Goal: Transaction & Acquisition: Purchase product/service

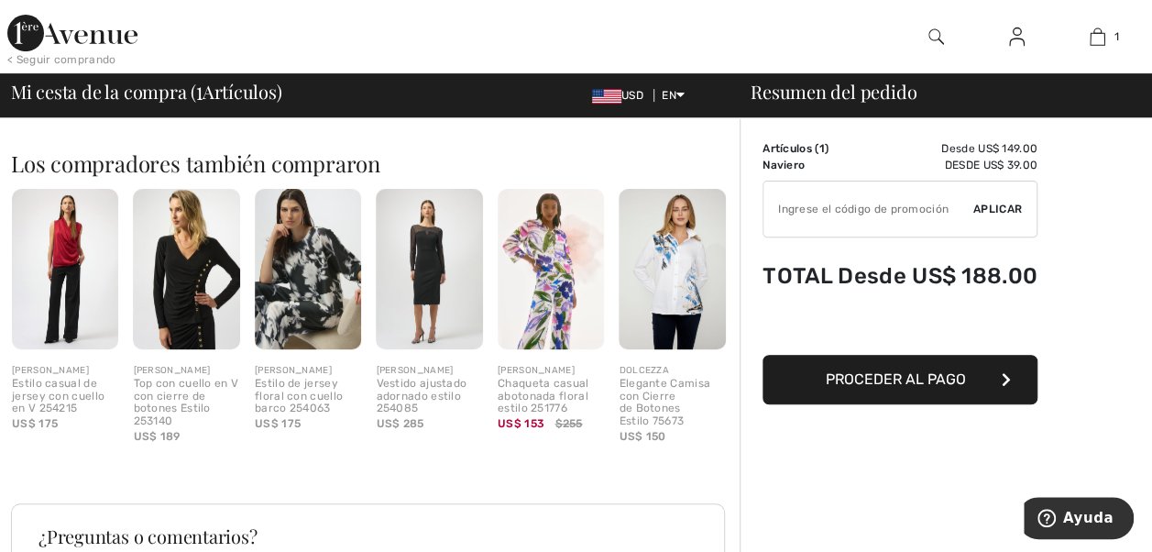
scroll to position [246, 0]
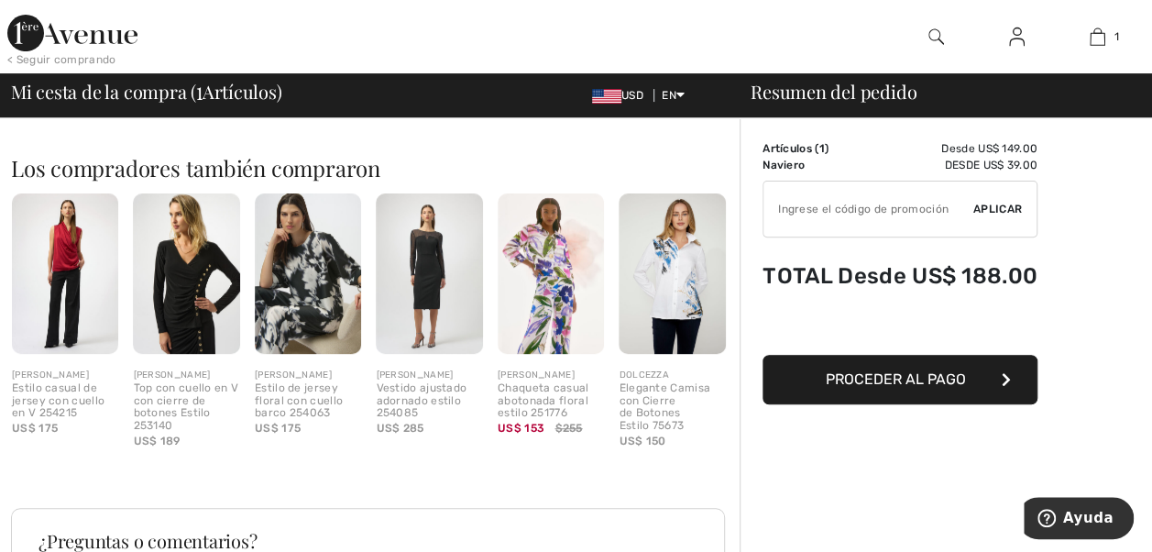
click at [874, 385] on span "Proceder al pago" at bounding box center [896, 378] width 140 height 17
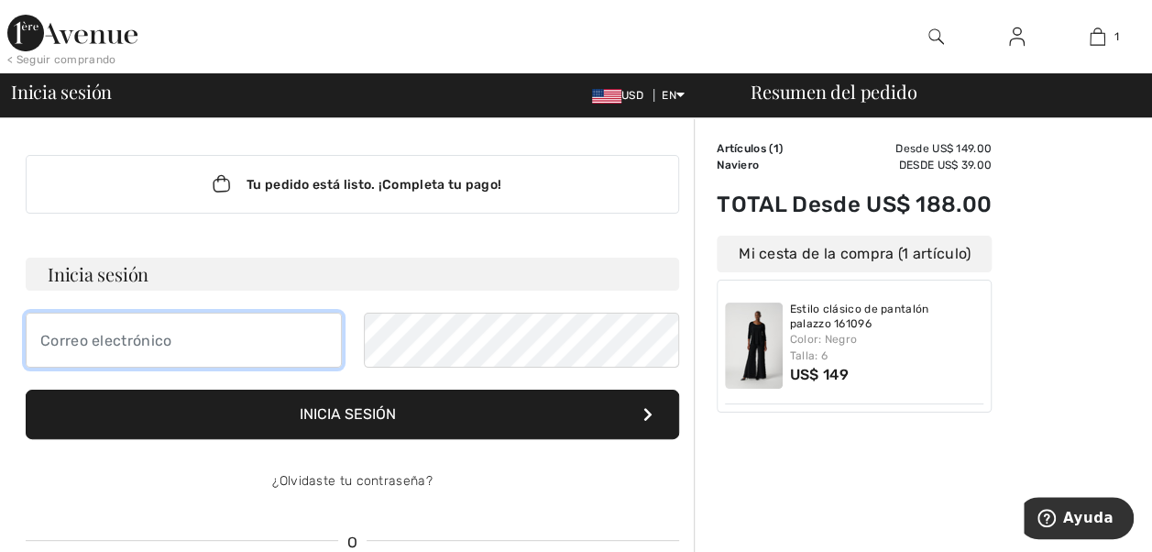
type input "claudiagiraldo2008@gmail.com"
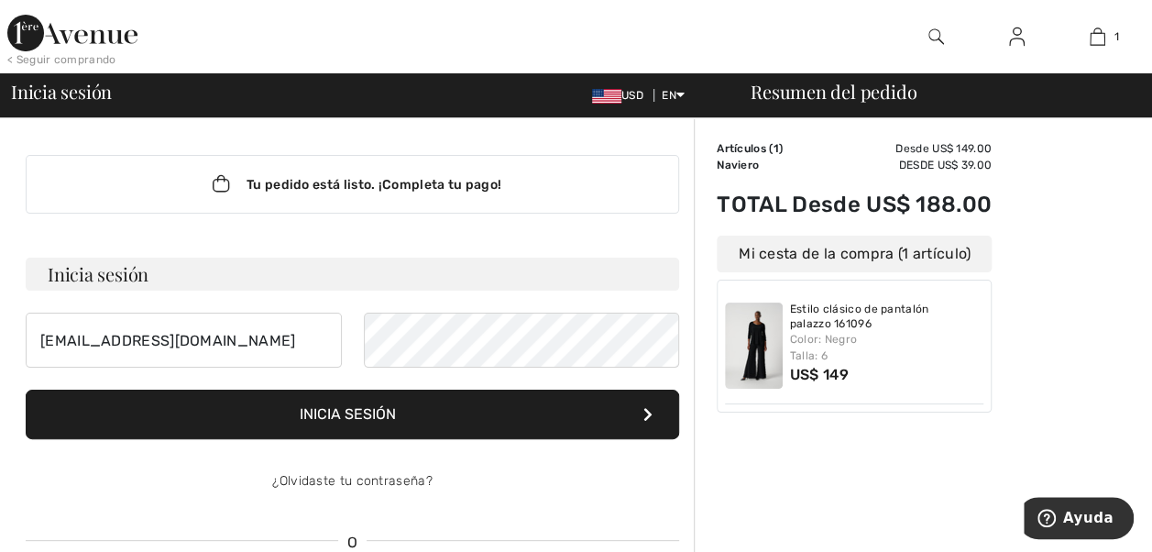
click at [290, 427] on button "Inicia sesión" at bounding box center [352, 413] width 653 height 49
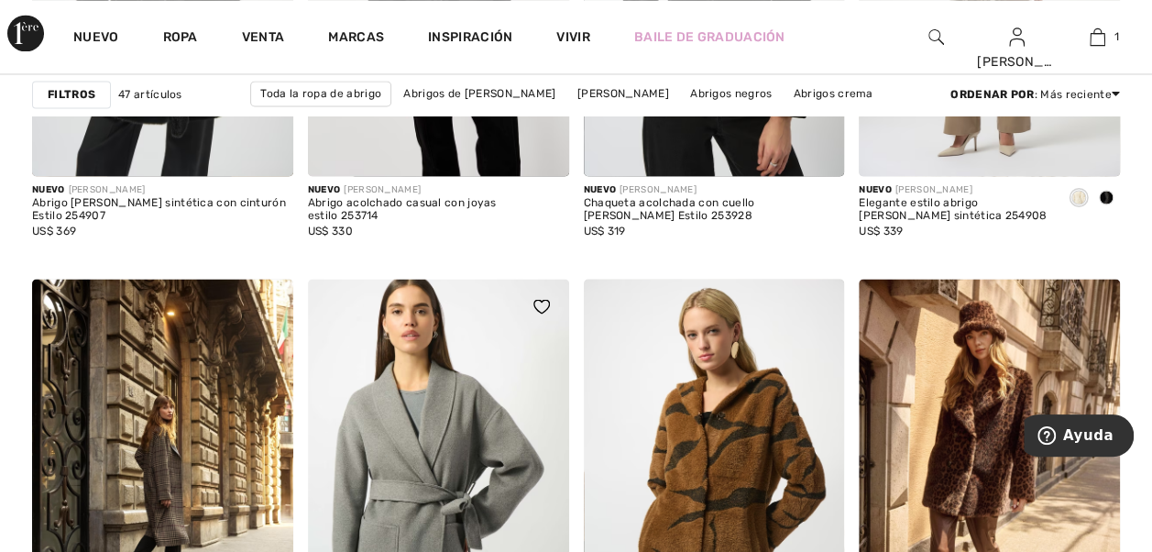
scroll to position [1466, 0]
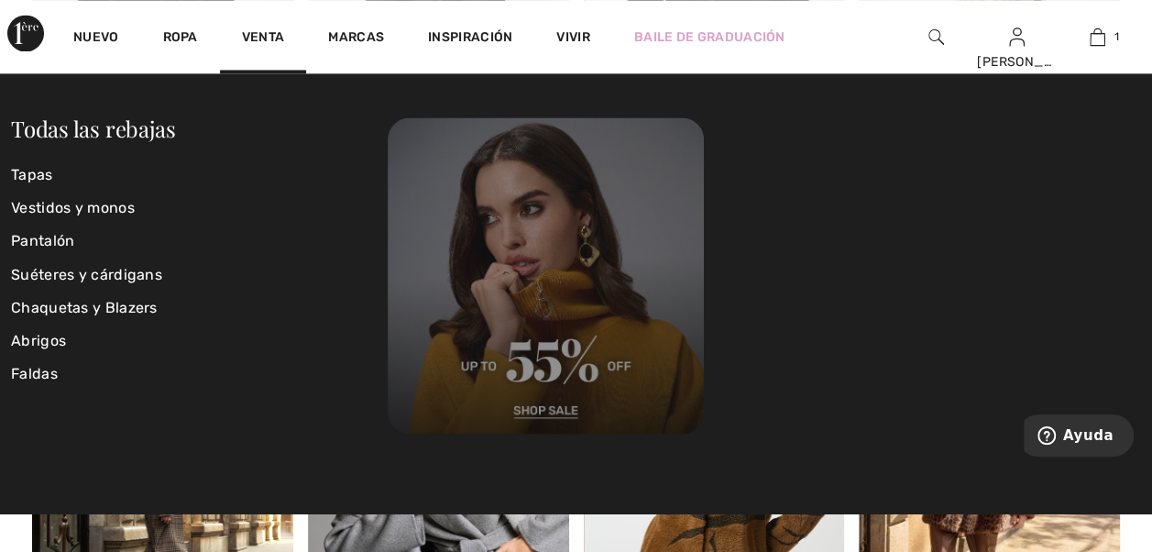
click at [559, 407] on img at bounding box center [546, 275] width 316 height 316
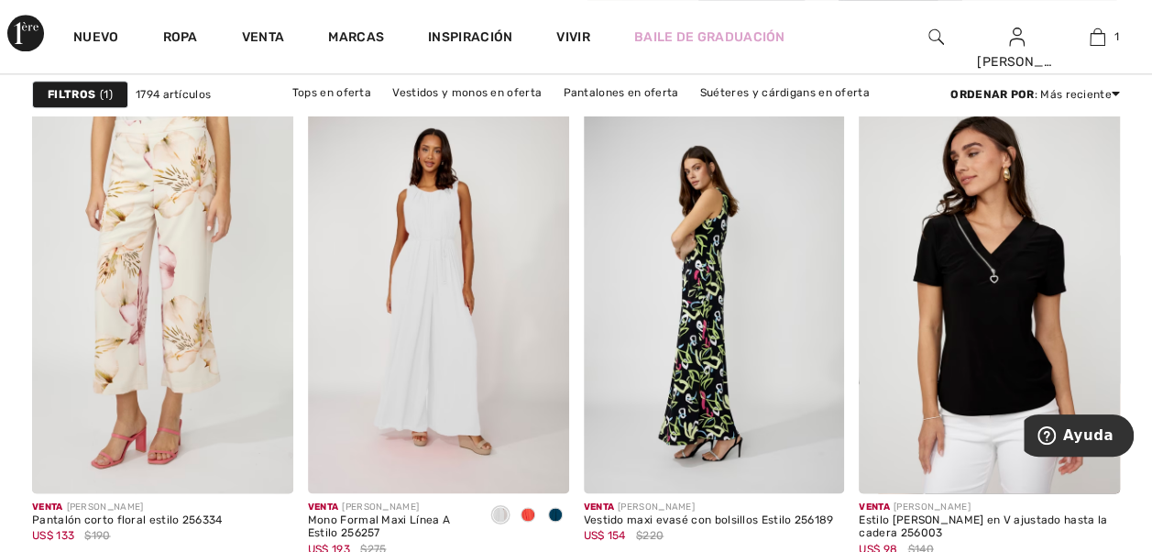
scroll to position [1283, 0]
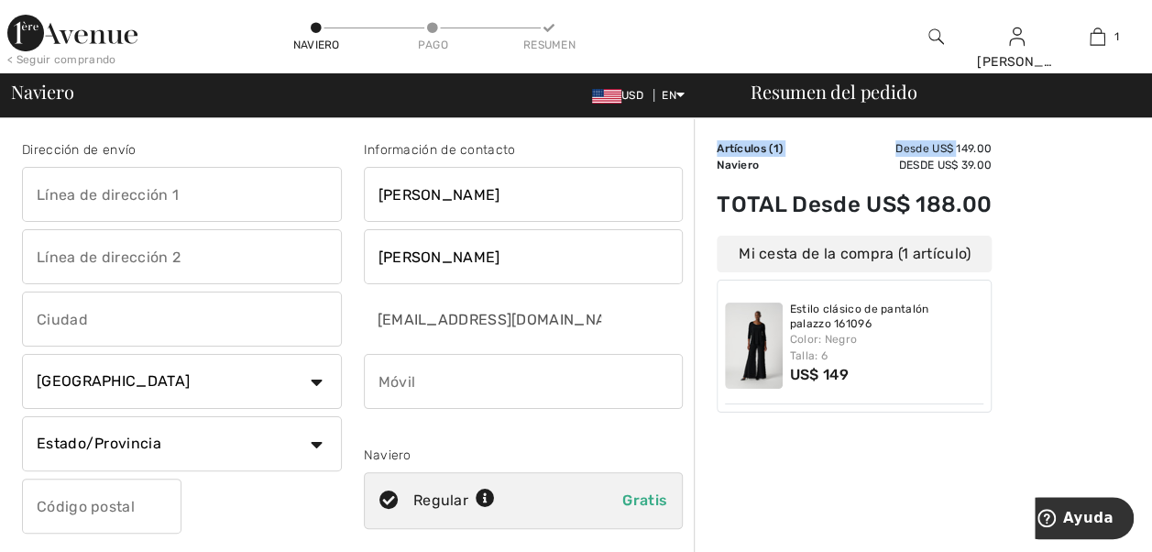
drag, startPoint x: 957, startPoint y: 148, endPoint x: 999, endPoint y: 154, distance: 42.6
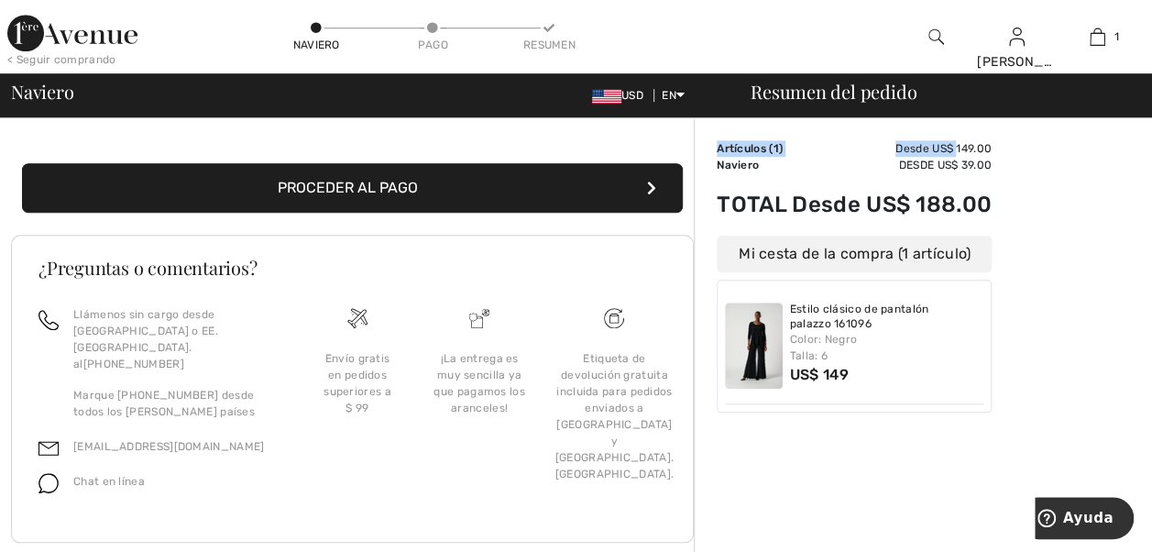
scroll to position [496, 0]
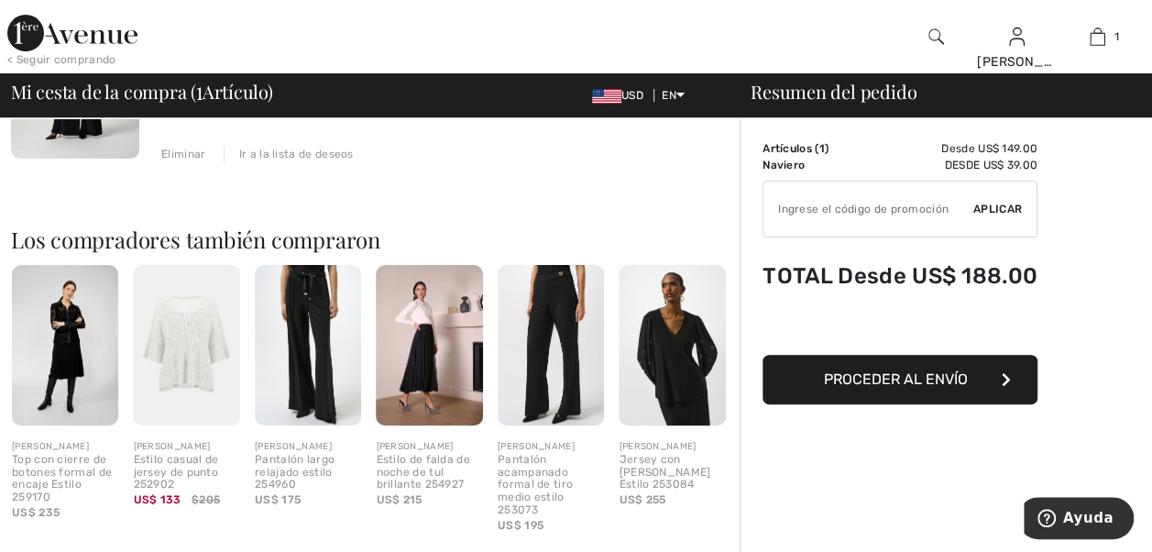
scroll to position [154, 0]
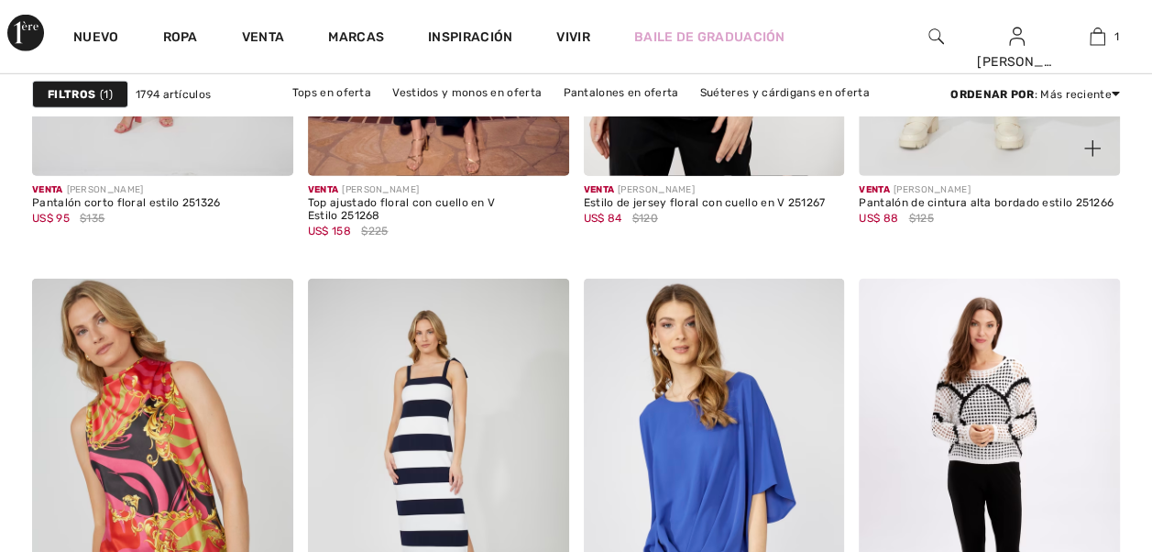
checkbox input "true"
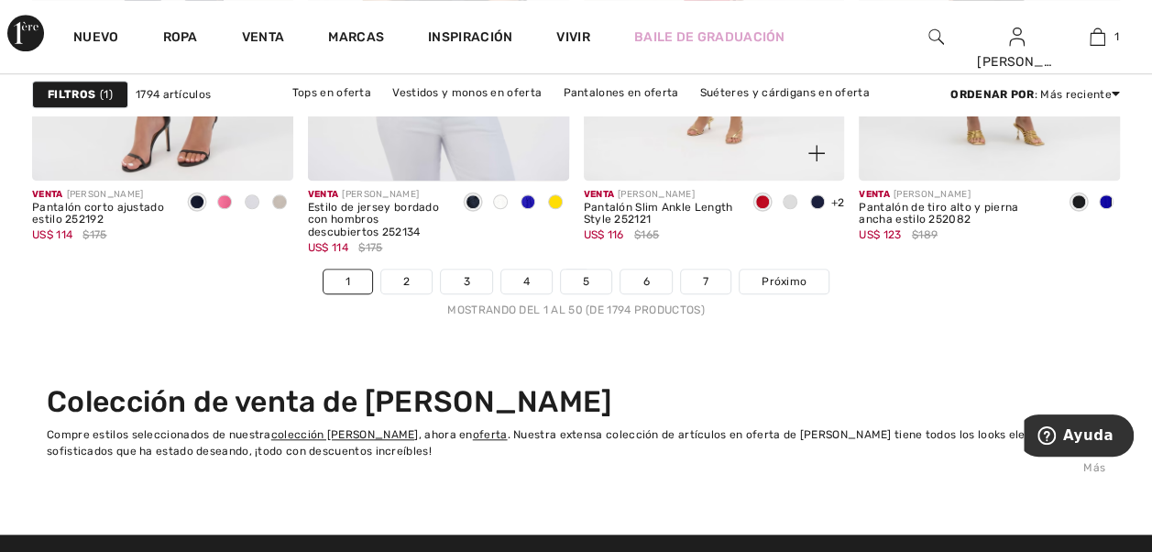
scroll to position [7513, 0]
